Goal: Task Accomplishment & Management: Manage account settings

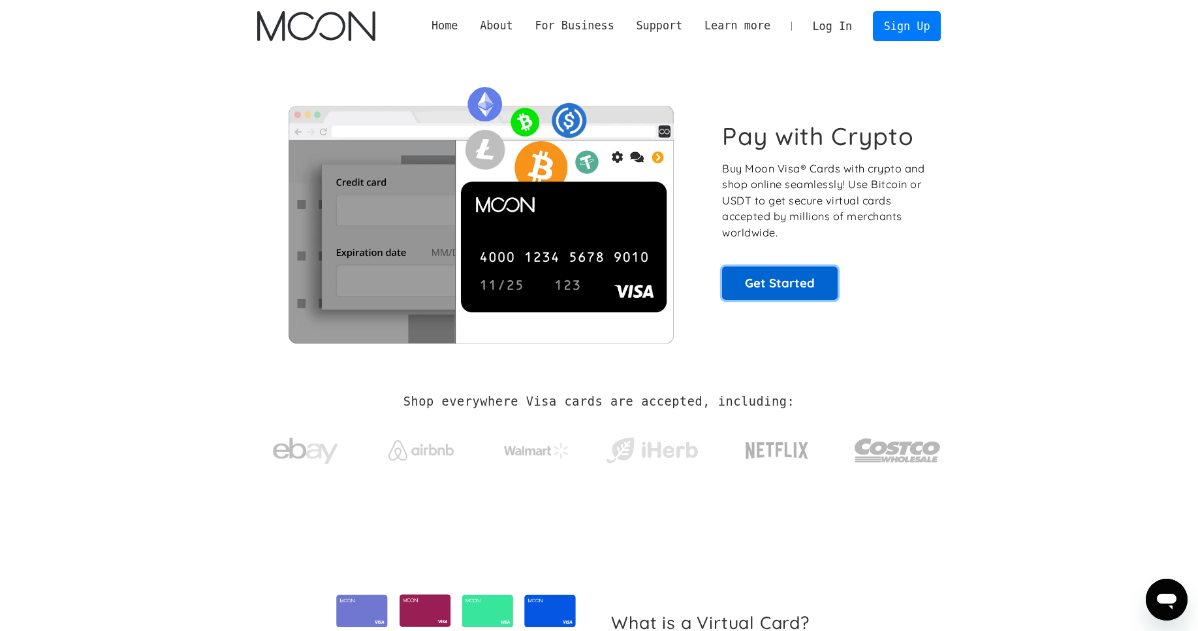
click at [740, 294] on link "Get Started" at bounding box center [780, 282] width 116 height 33
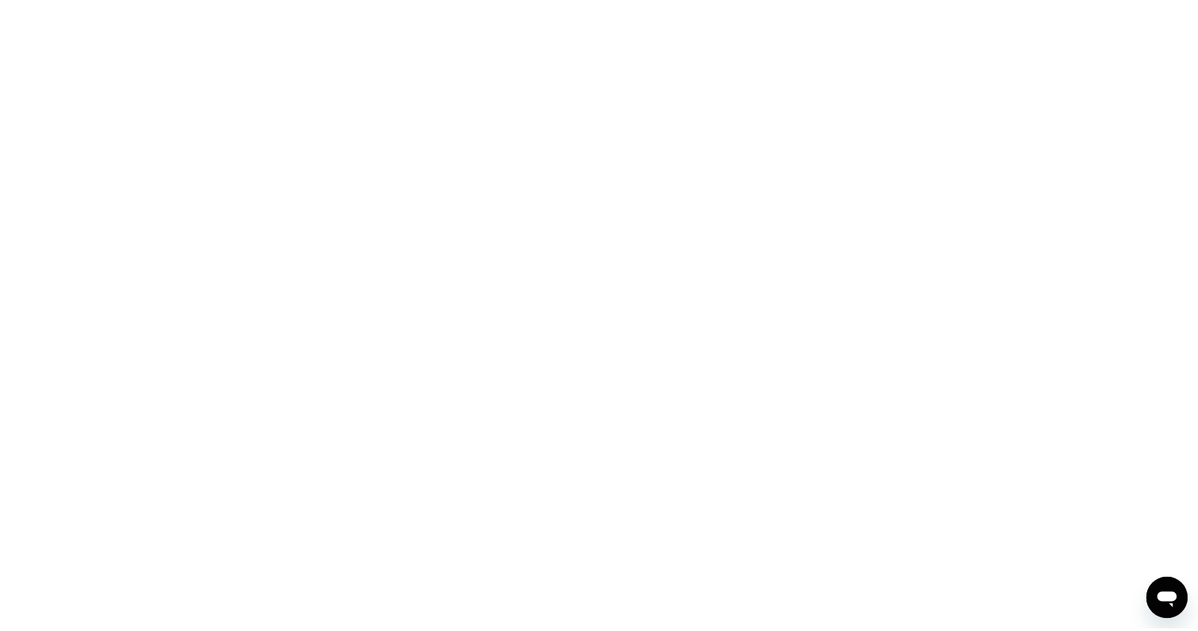
scroll to position [328, 0]
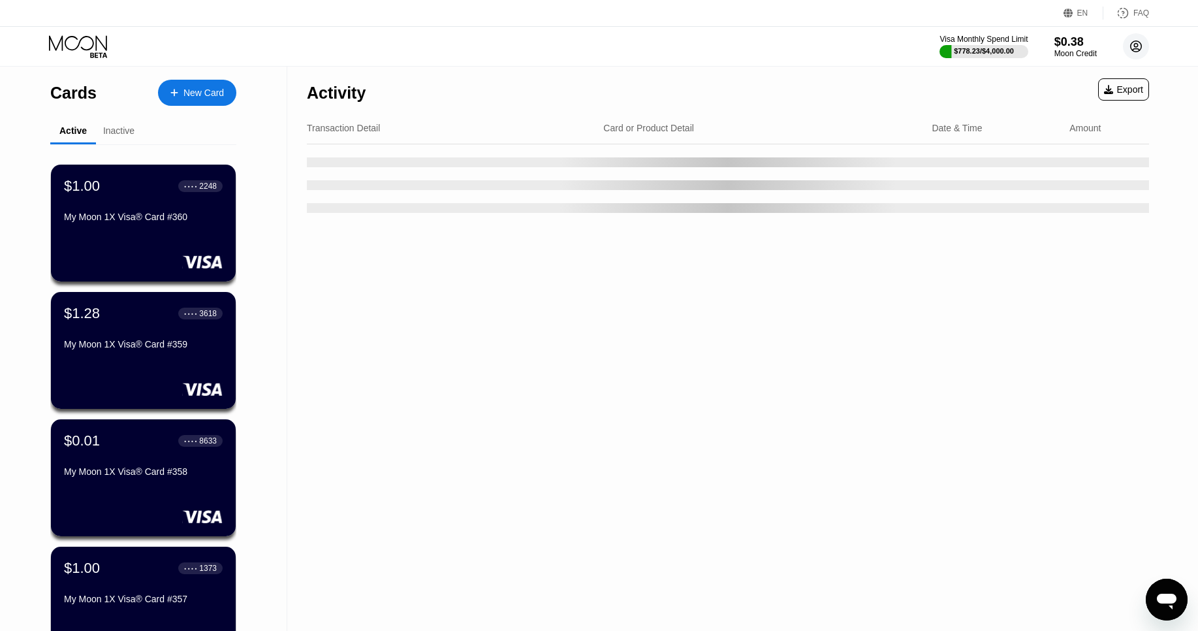
click at [1146, 38] on circle at bounding box center [1136, 46] width 26 height 26
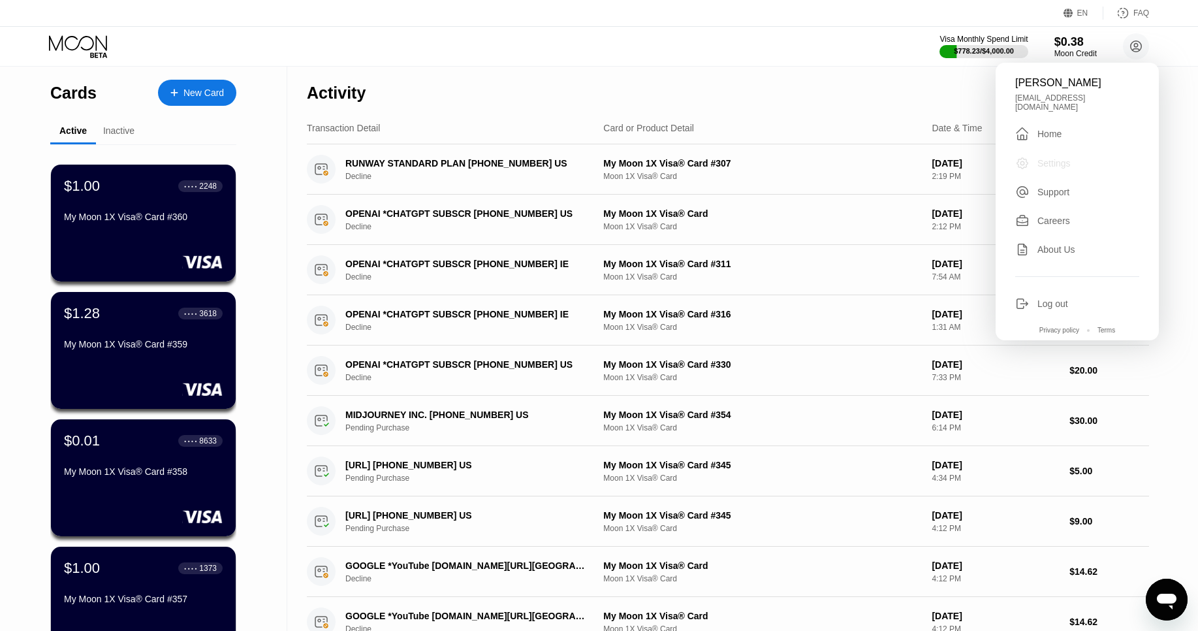
click at [1048, 158] on div "Settings" at bounding box center [1054, 163] width 33 height 10
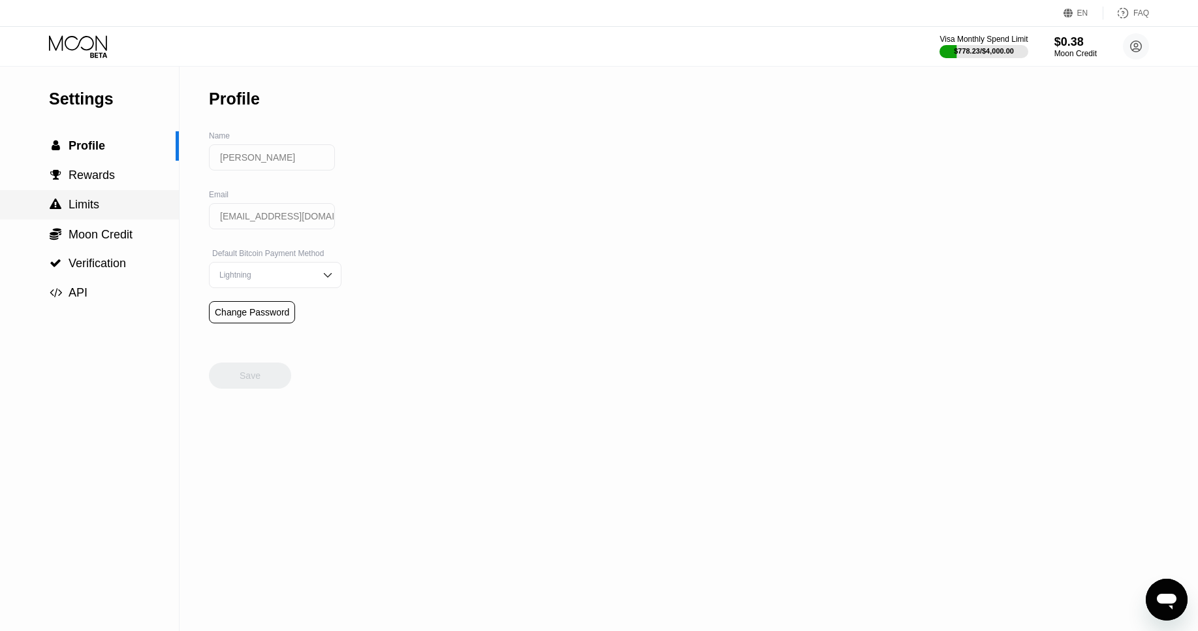
click at [97, 197] on div " Limits" at bounding box center [89, 204] width 179 height 29
